Goal: Task Accomplishment & Management: Use online tool/utility

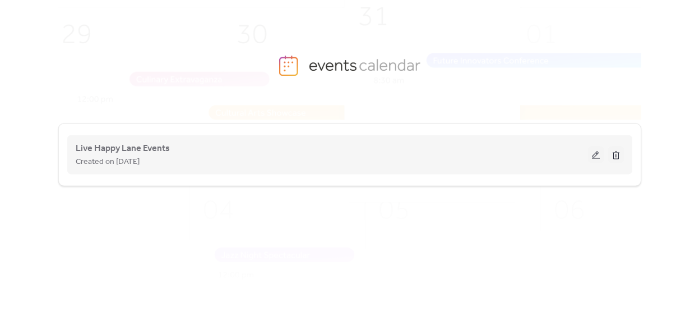
click at [232, 147] on div "Live Happy Lane Events Created on [DATE]" at bounding box center [332, 154] width 513 height 27
click at [595, 152] on button at bounding box center [596, 154] width 16 height 17
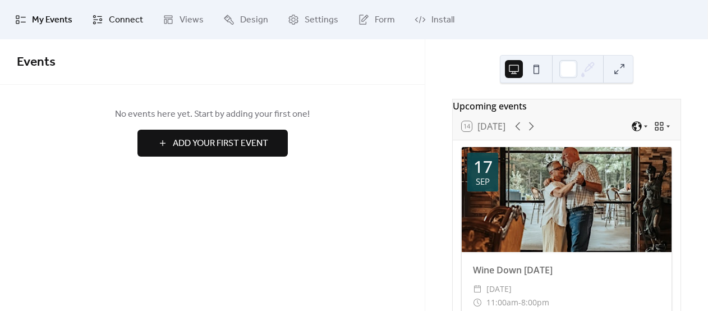
click at [121, 27] on span "Connect" at bounding box center [126, 19] width 34 height 13
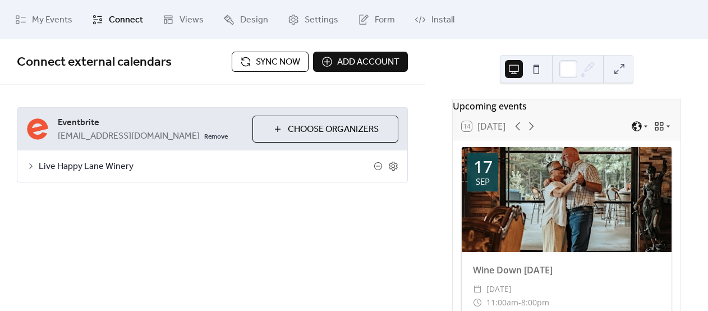
click at [269, 64] on span "Sync now" at bounding box center [278, 62] width 44 height 13
